Goal: Information Seeking & Learning: Learn about a topic

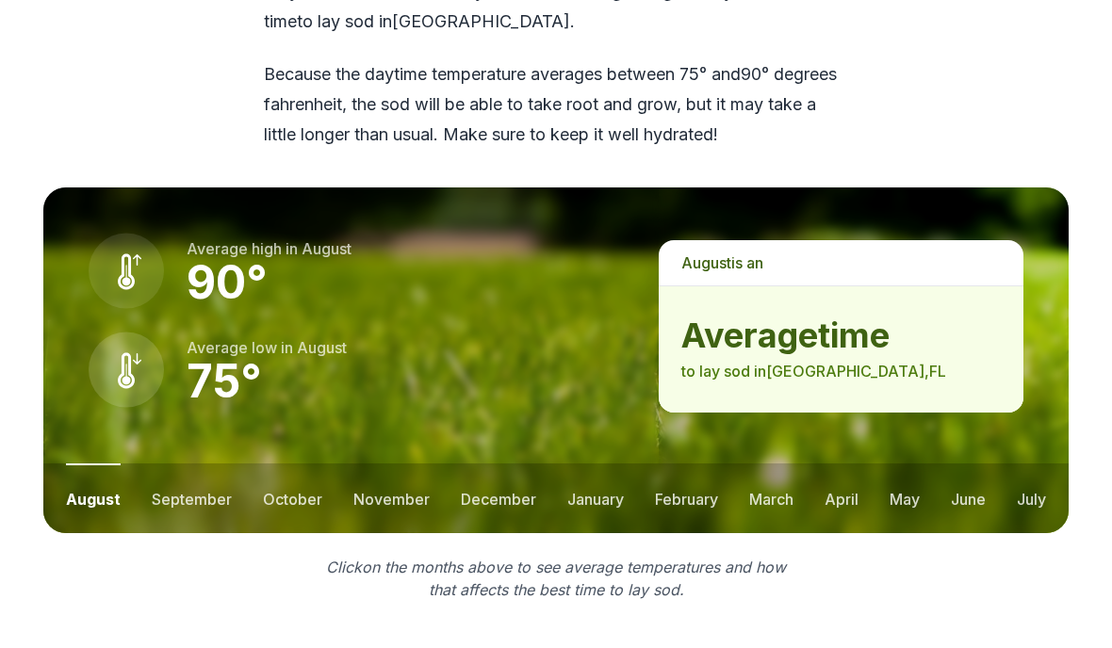
scroll to position [2522, 0]
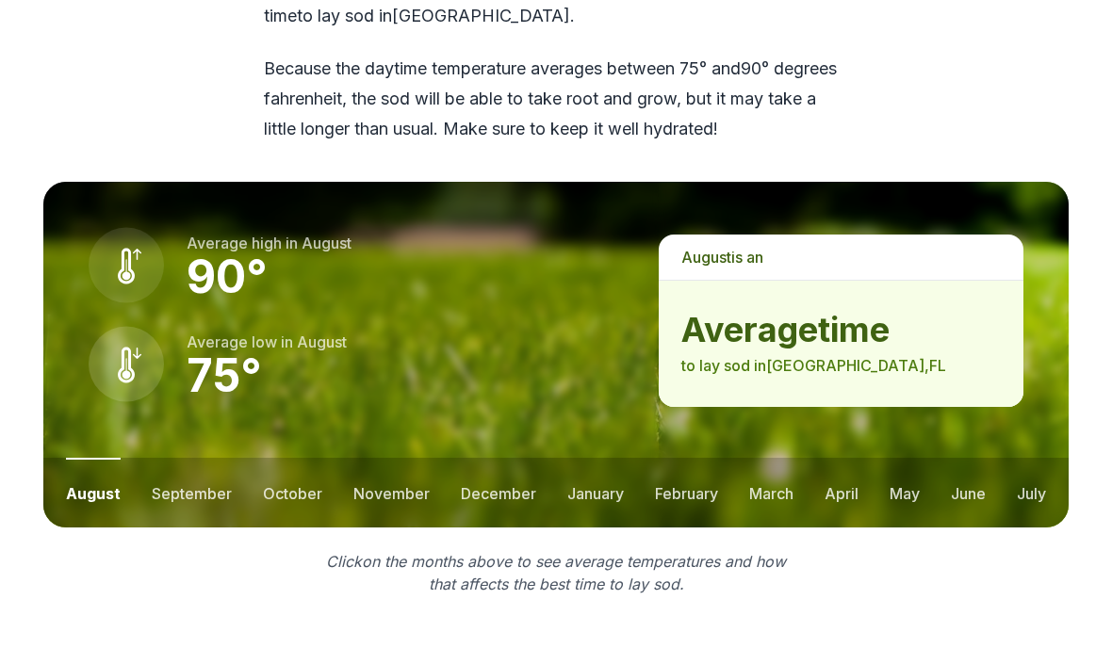
click at [189, 458] on button "september" at bounding box center [192, 493] width 80 height 70
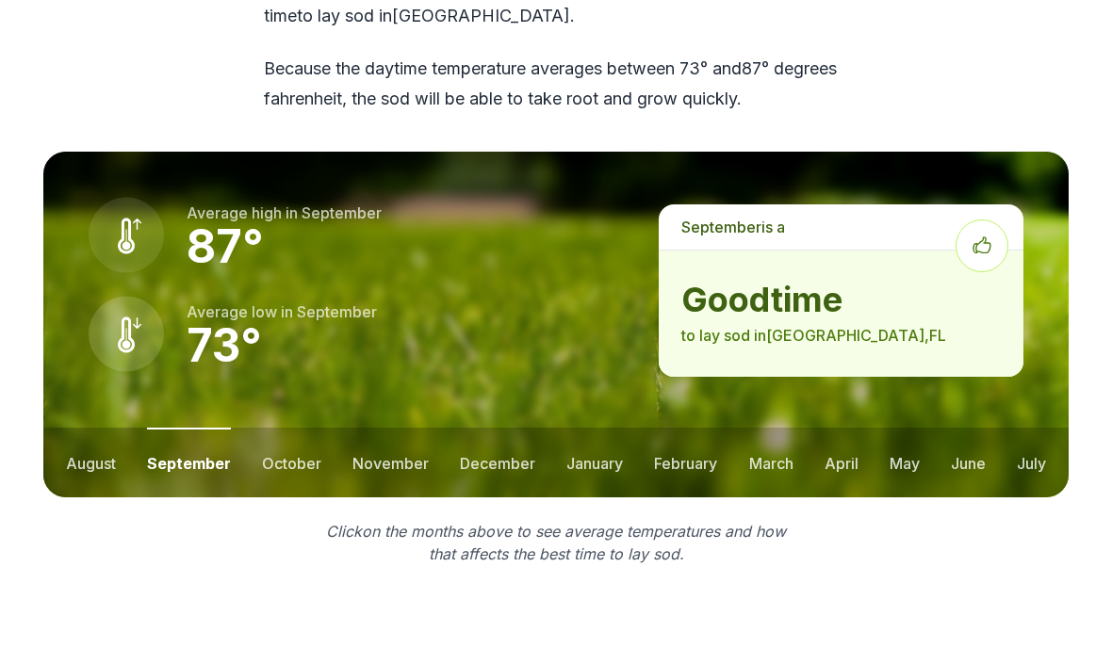
click at [286, 428] on button "october" at bounding box center [291, 463] width 59 height 70
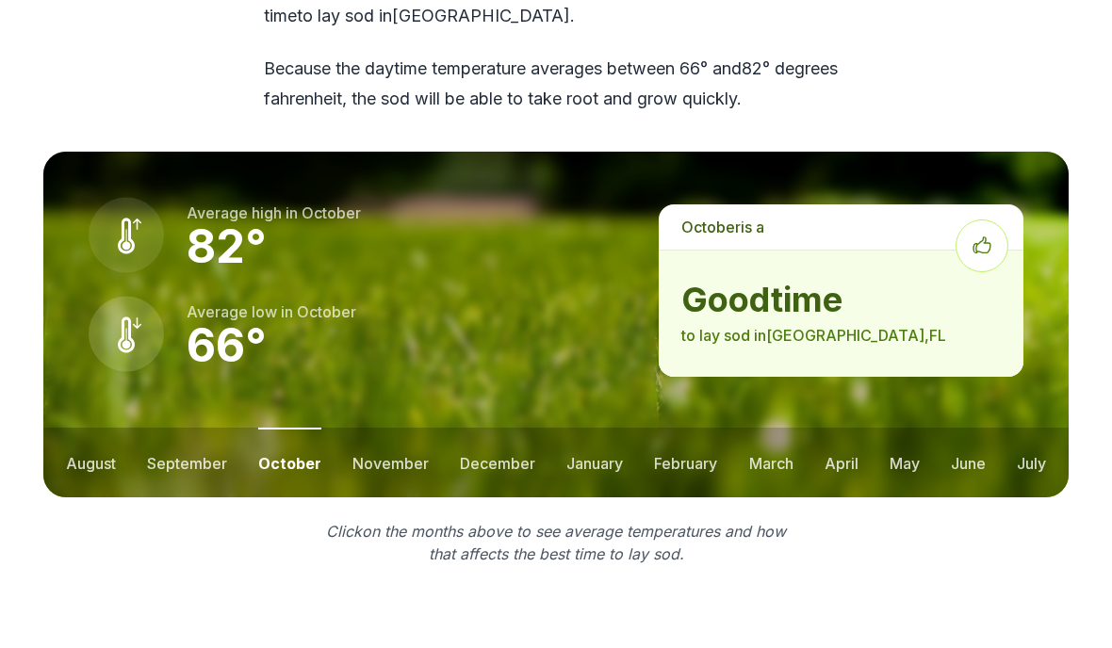
click at [380, 428] on button "november" at bounding box center [390, 463] width 76 height 70
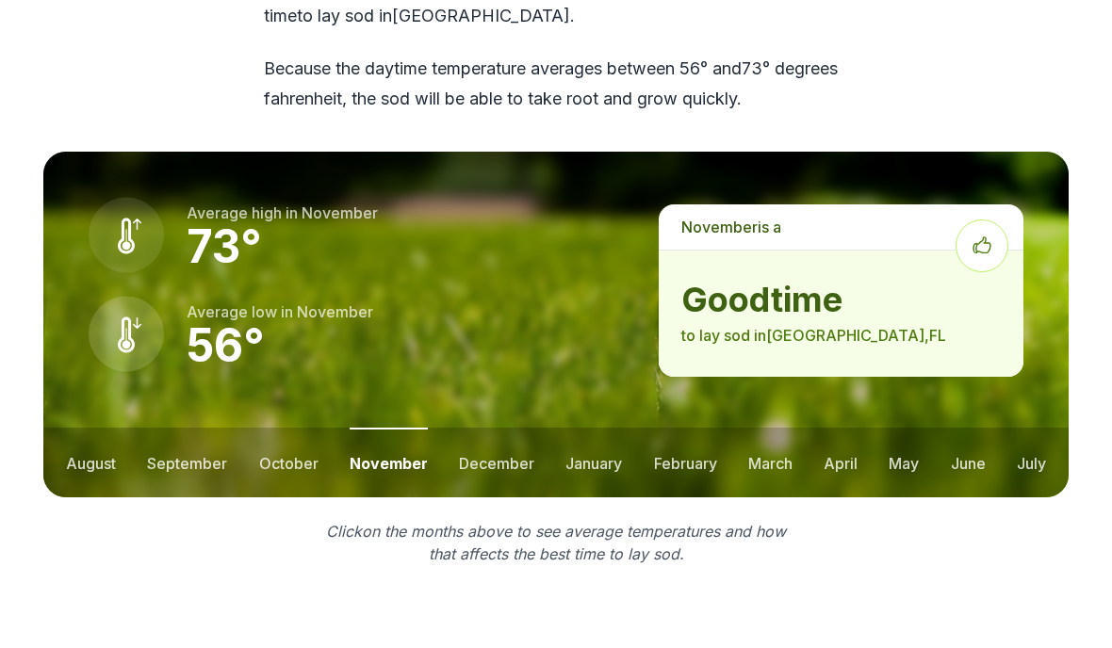
click at [485, 428] on button "december" at bounding box center [496, 463] width 75 height 70
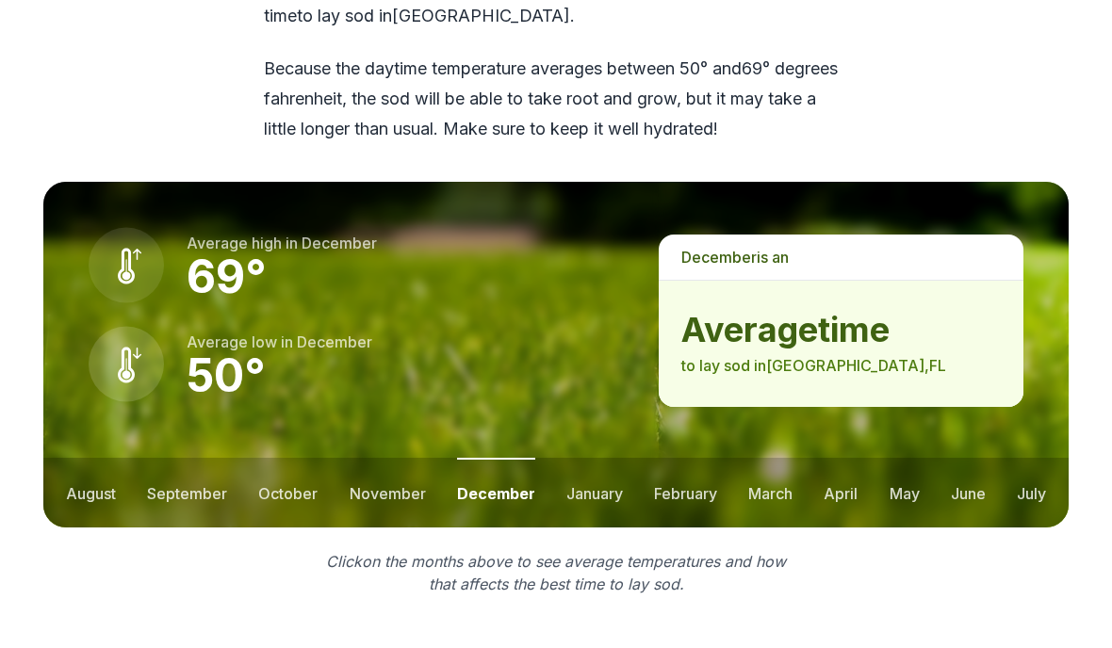
click at [594, 458] on button "january" at bounding box center [594, 493] width 57 height 70
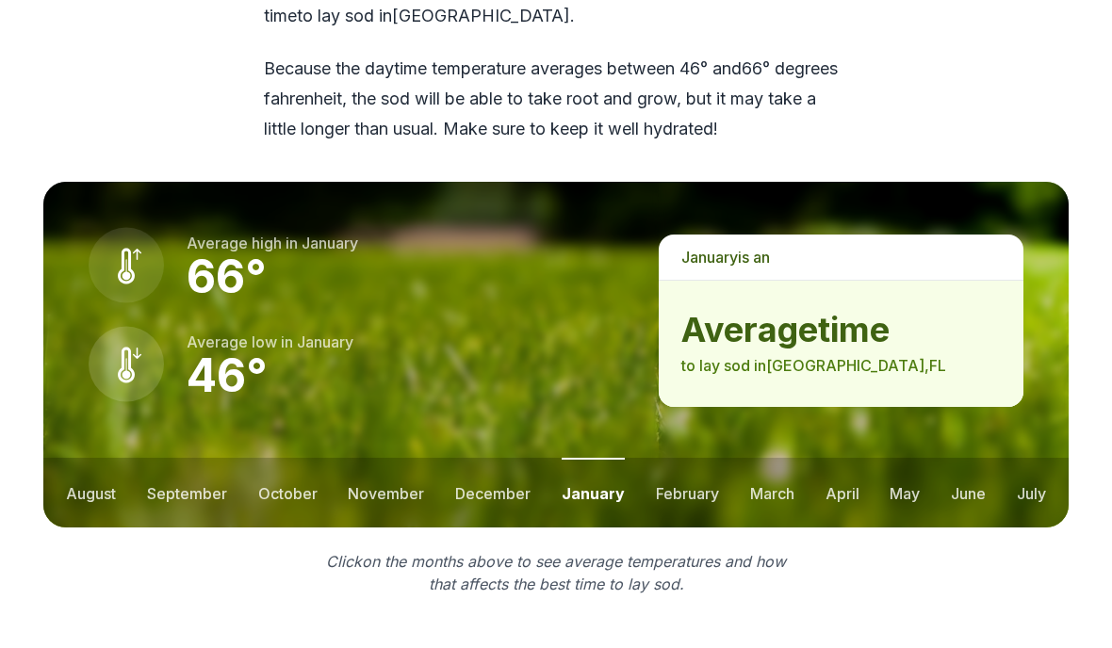
click at [674, 458] on button "february" at bounding box center [687, 493] width 63 height 70
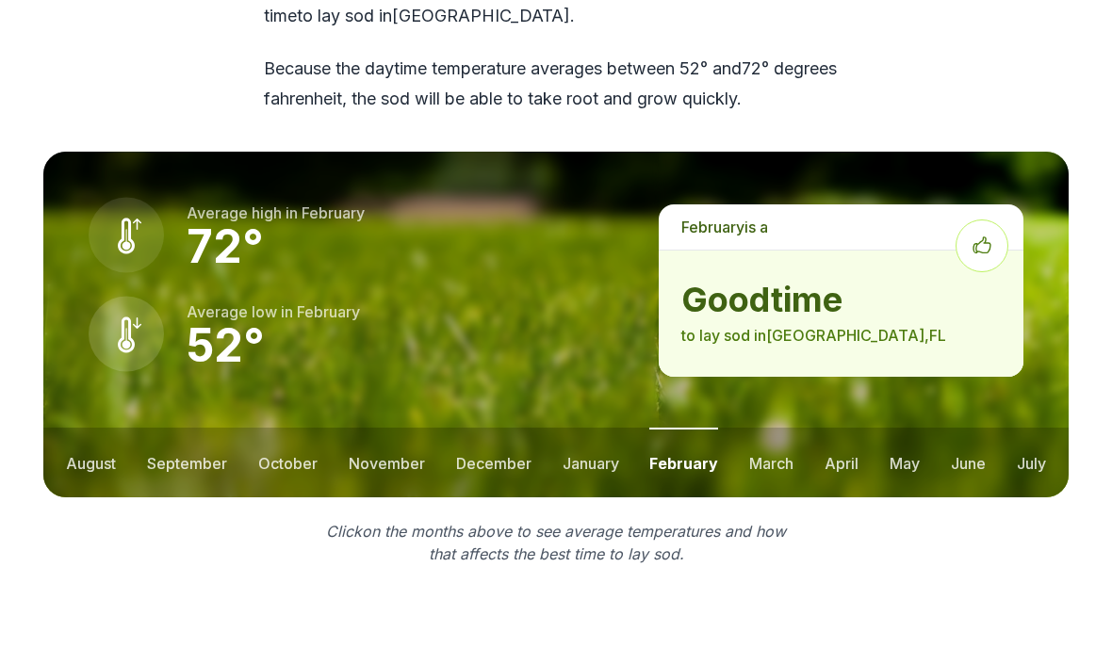
click at [771, 428] on button "march" at bounding box center [771, 463] width 44 height 70
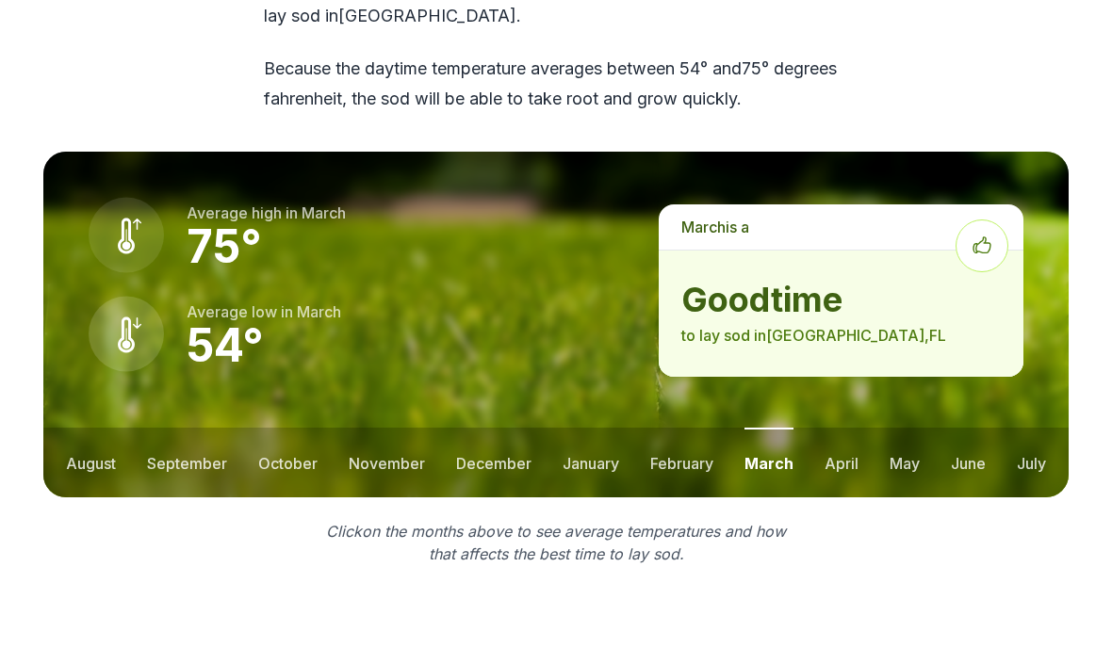
click at [853, 428] on button "april" at bounding box center [841, 463] width 34 height 70
click at [918, 428] on button "may" at bounding box center [903, 463] width 30 height 70
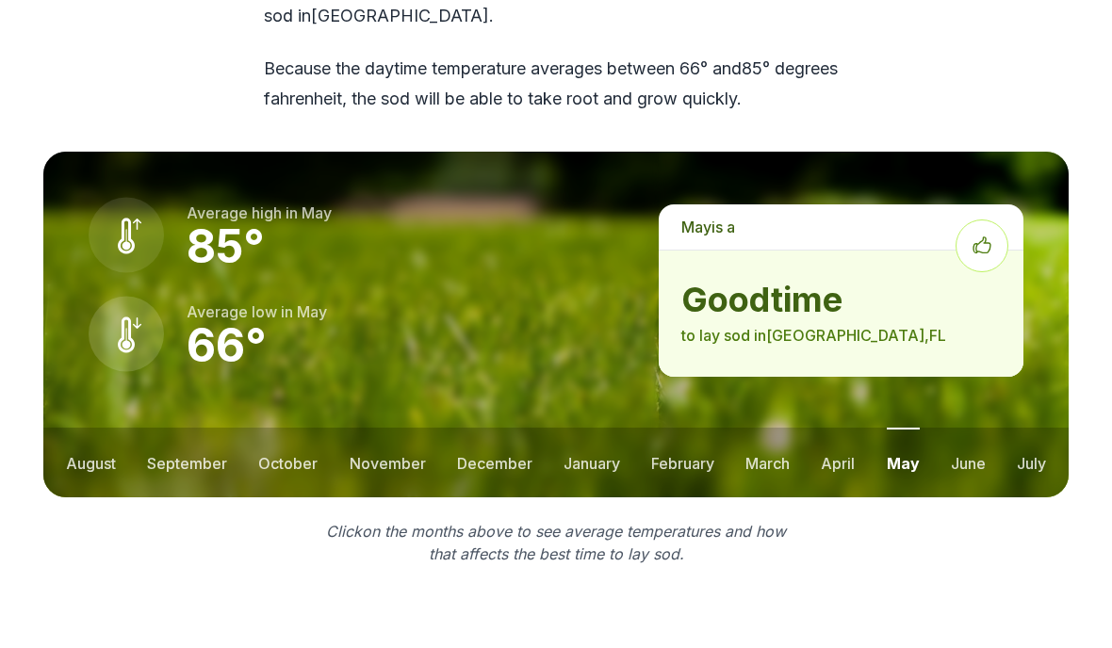
click at [973, 428] on button "june" at bounding box center [968, 463] width 35 height 70
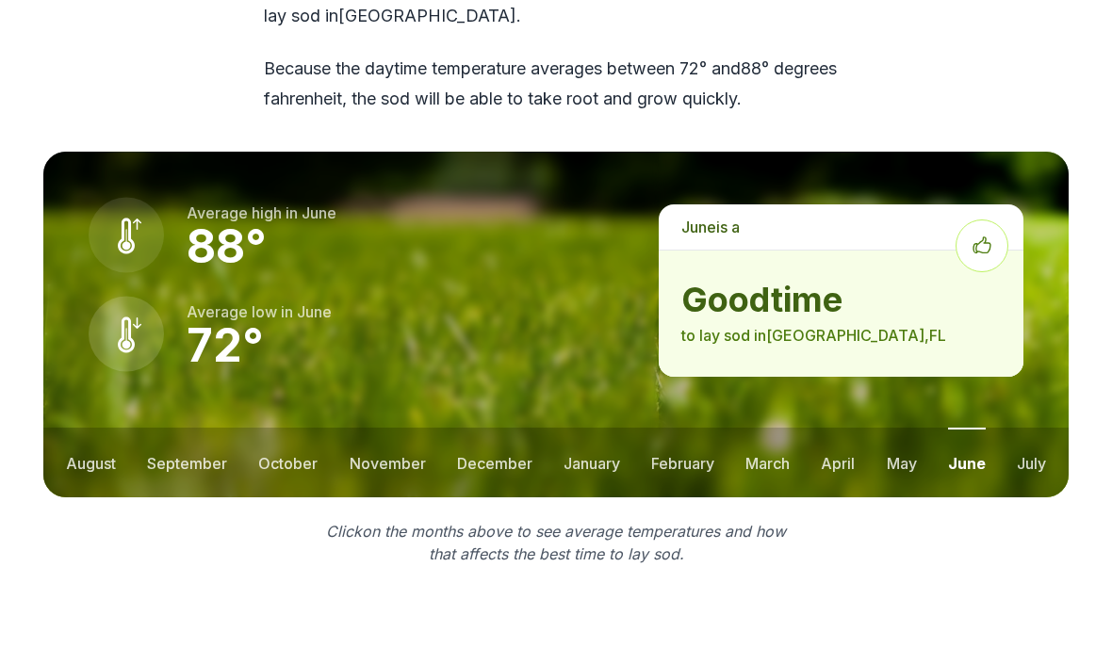
click at [1035, 428] on button "july" at bounding box center [1031, 463] width 29 height 70
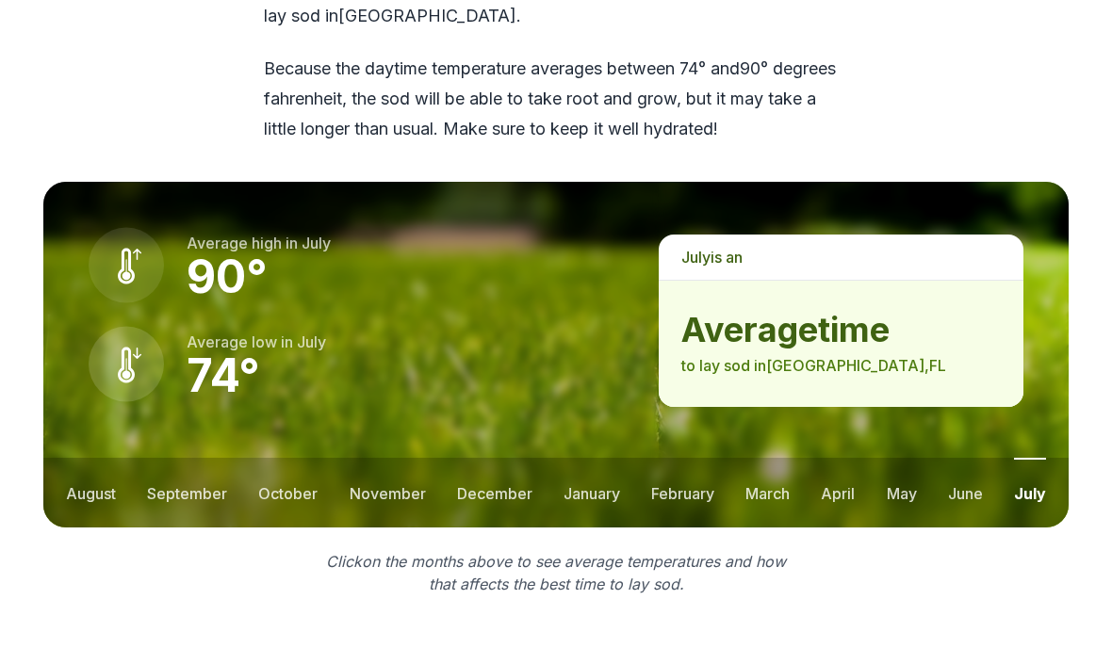
click at [101, 458] on button "august" at bounding box center [91, 493] width 50 height 70
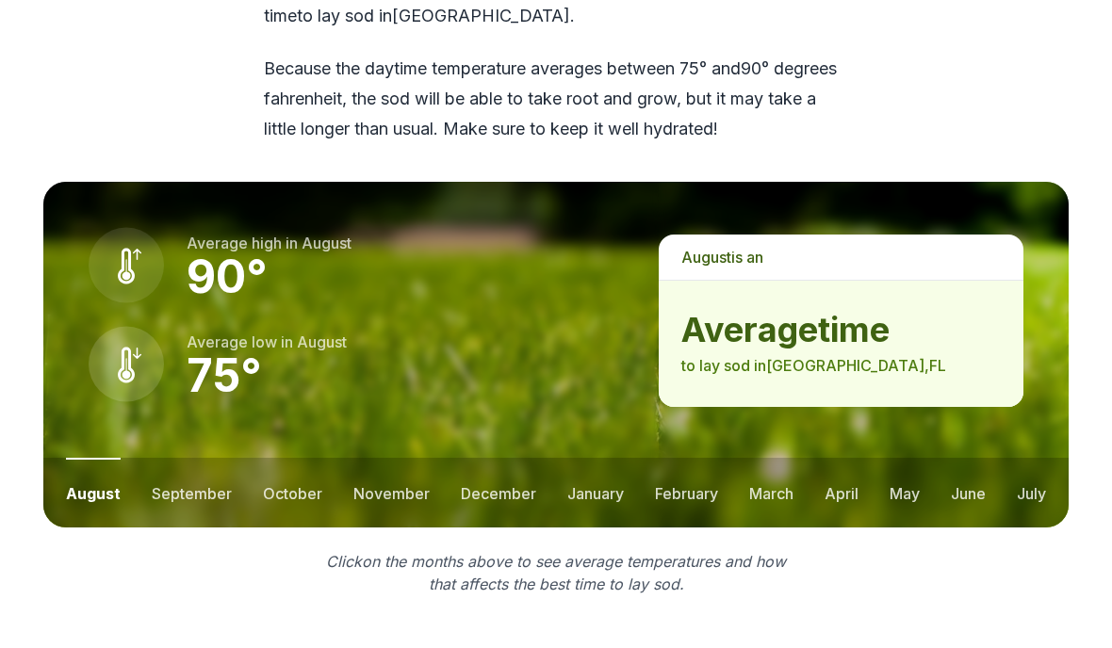
click at [203, 458] on button "september" at bounding box center [192, 493] width 80 height 70
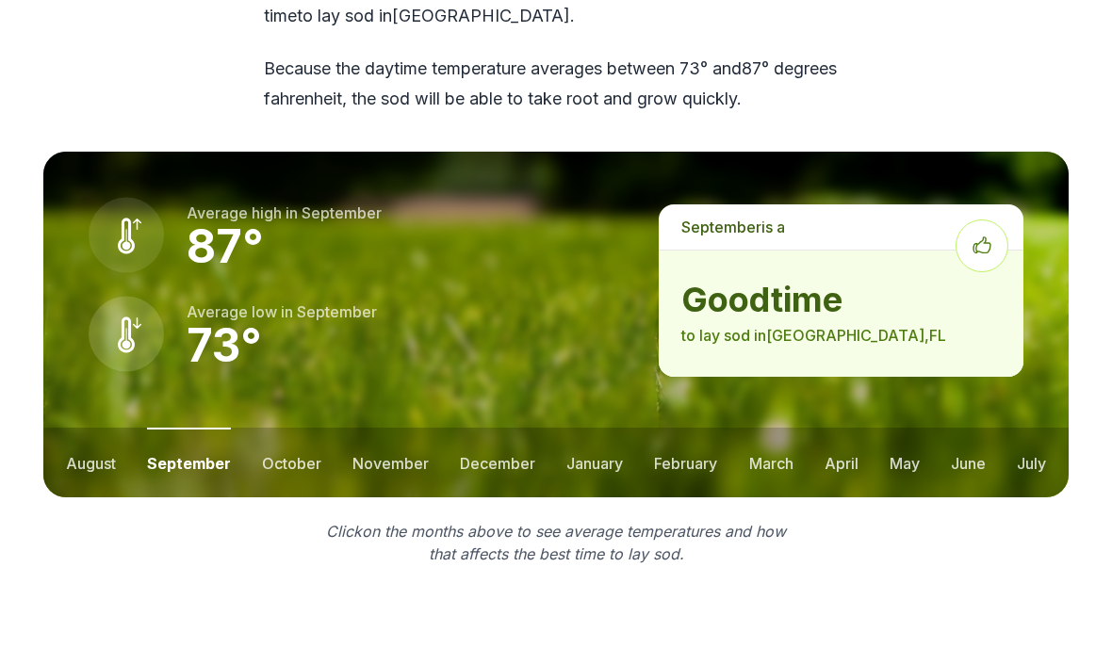
click at [294, 428] on button "october" at bounding box center [291, 463] width 59 height 70
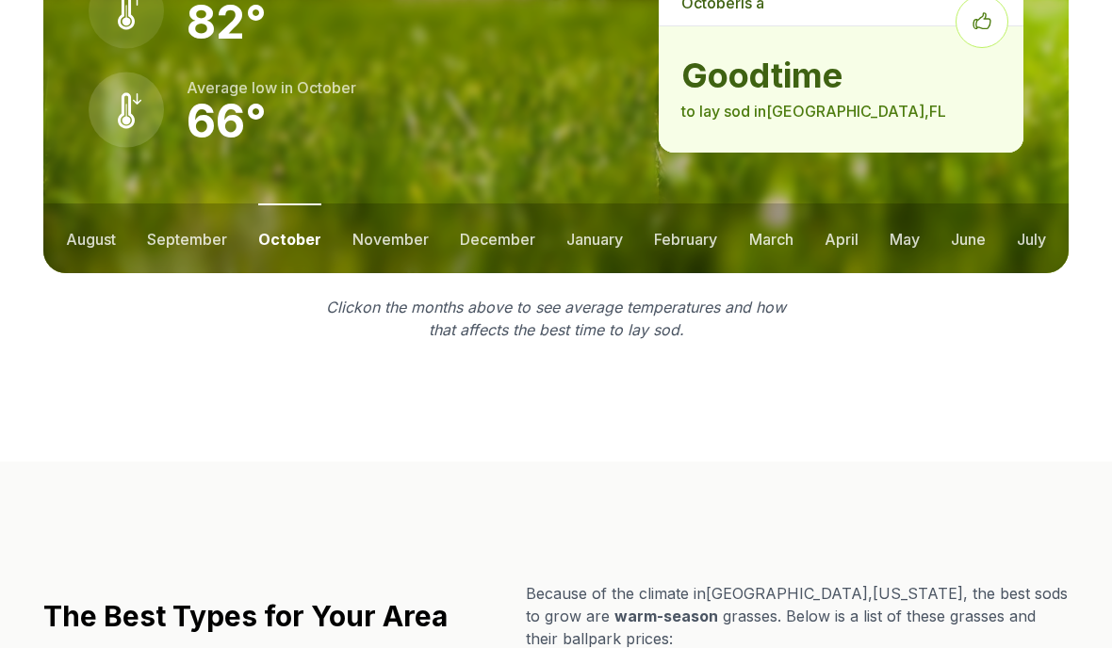
scroll to position [2673, 0]
